Goal: Transaction & Acquisition: Purchase product/service

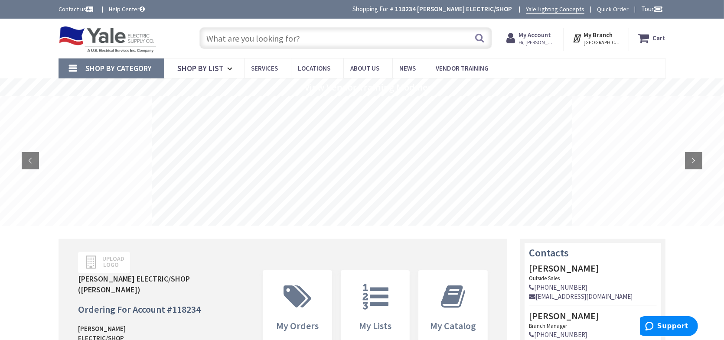
click at [244, 36] on input "text" at bounding box center [345, 38] width 293 height 22
paste input "HBLDS30"
type input "HBLDS30"
click at [483, 39] on button "Search" at bounding box center [479, 38] width 11 height 20
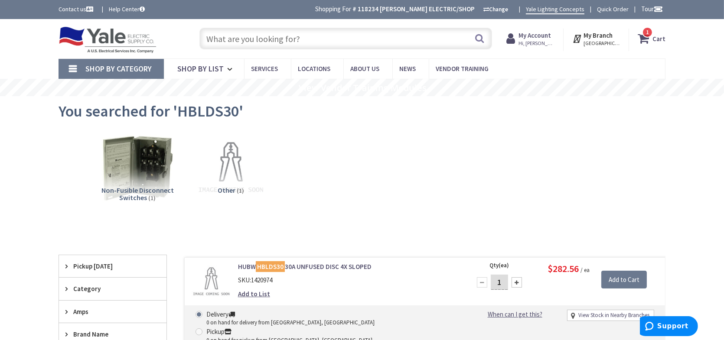
click at [651, 39] on icon at bounding box center [645, 39] width 15 height 16
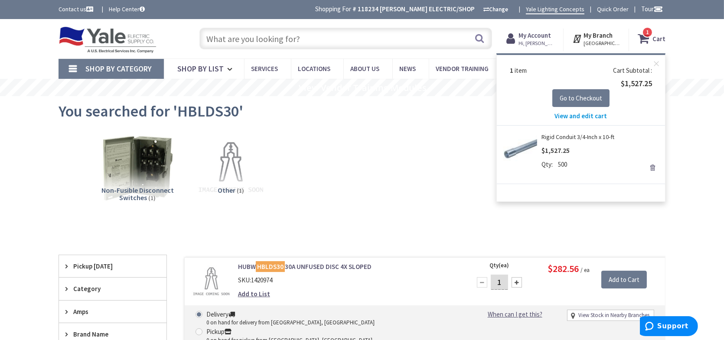
click at [651, 168] on link "Remove" at bounding box center [652, 168] width 12 height 12
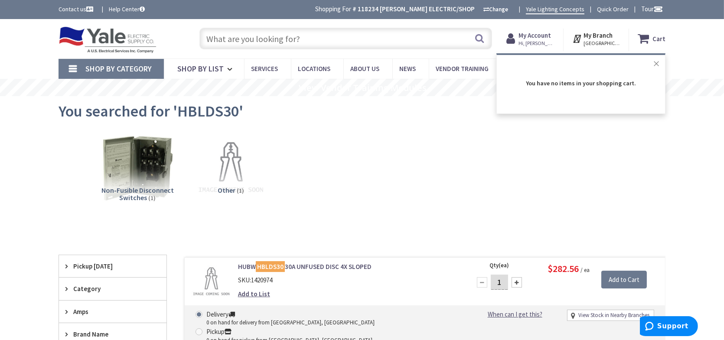
click at [658, 61] on button "Close" at bounding box center [656, 63] width 17 height 17
